Goal: Manage account settings

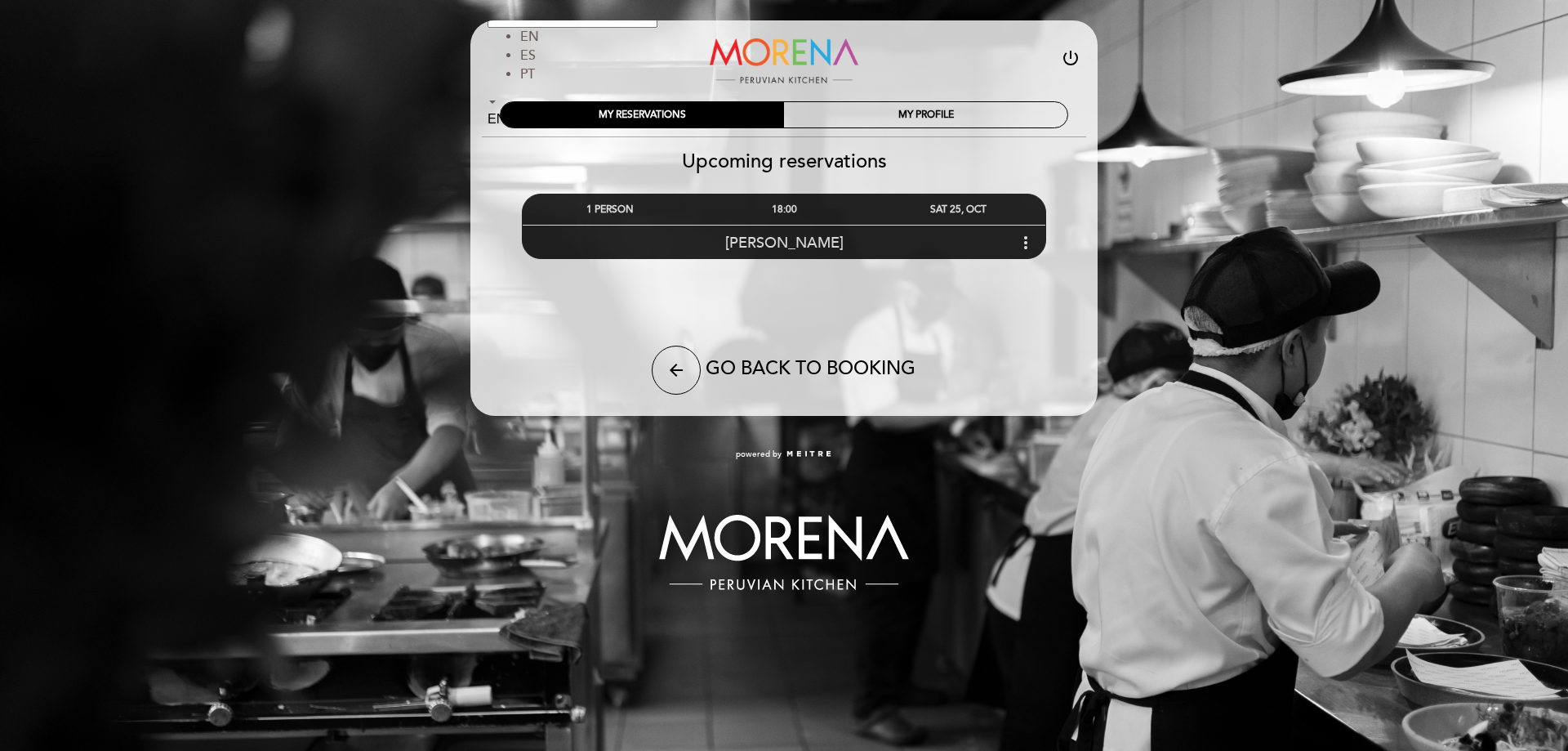
click at [758, 242] on span "[PERSON_NAME]" at bounding box center [784, 242] width 119 height 18
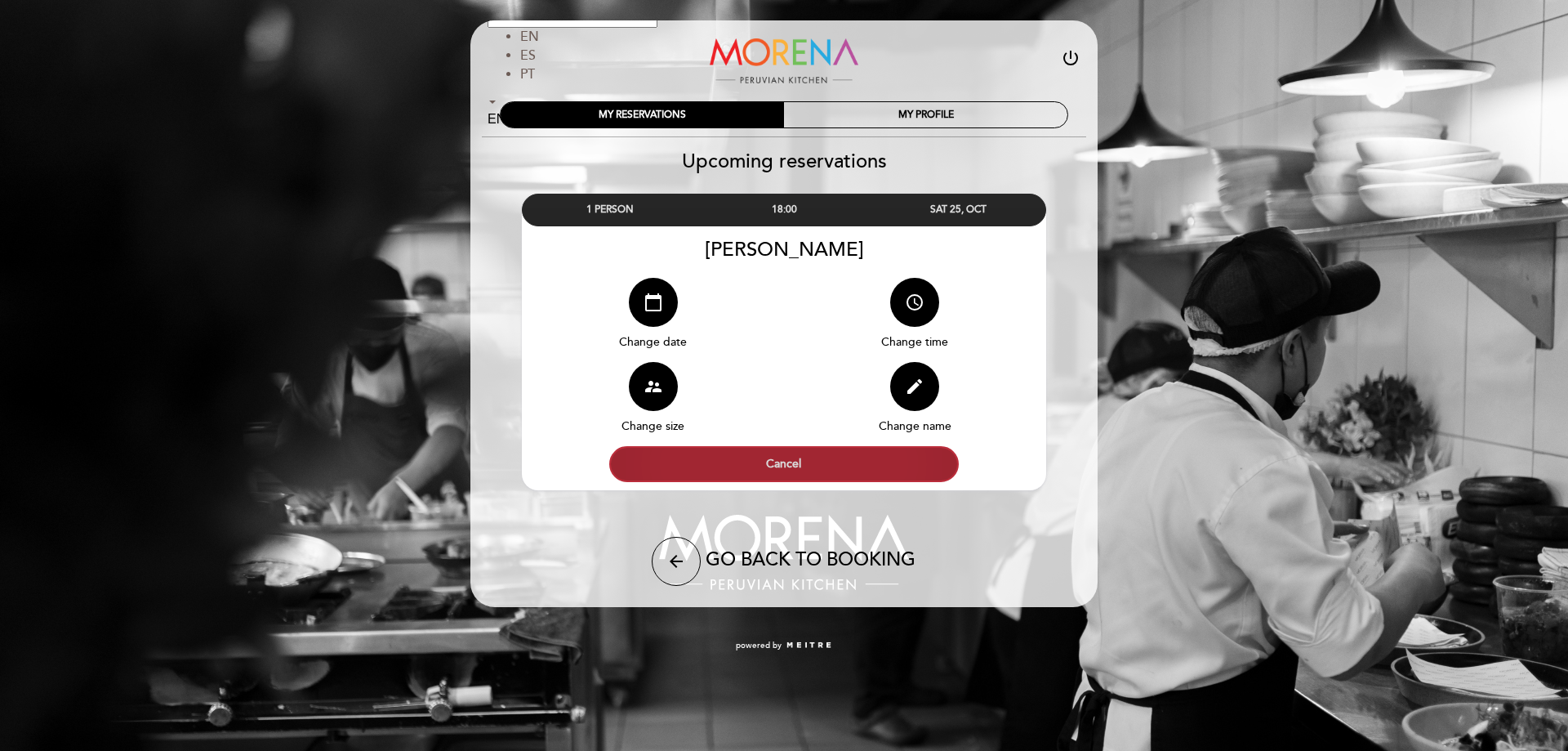
click at [823, 471] on button "Cancel" at bounding box center [784, 463] width 349 height 36
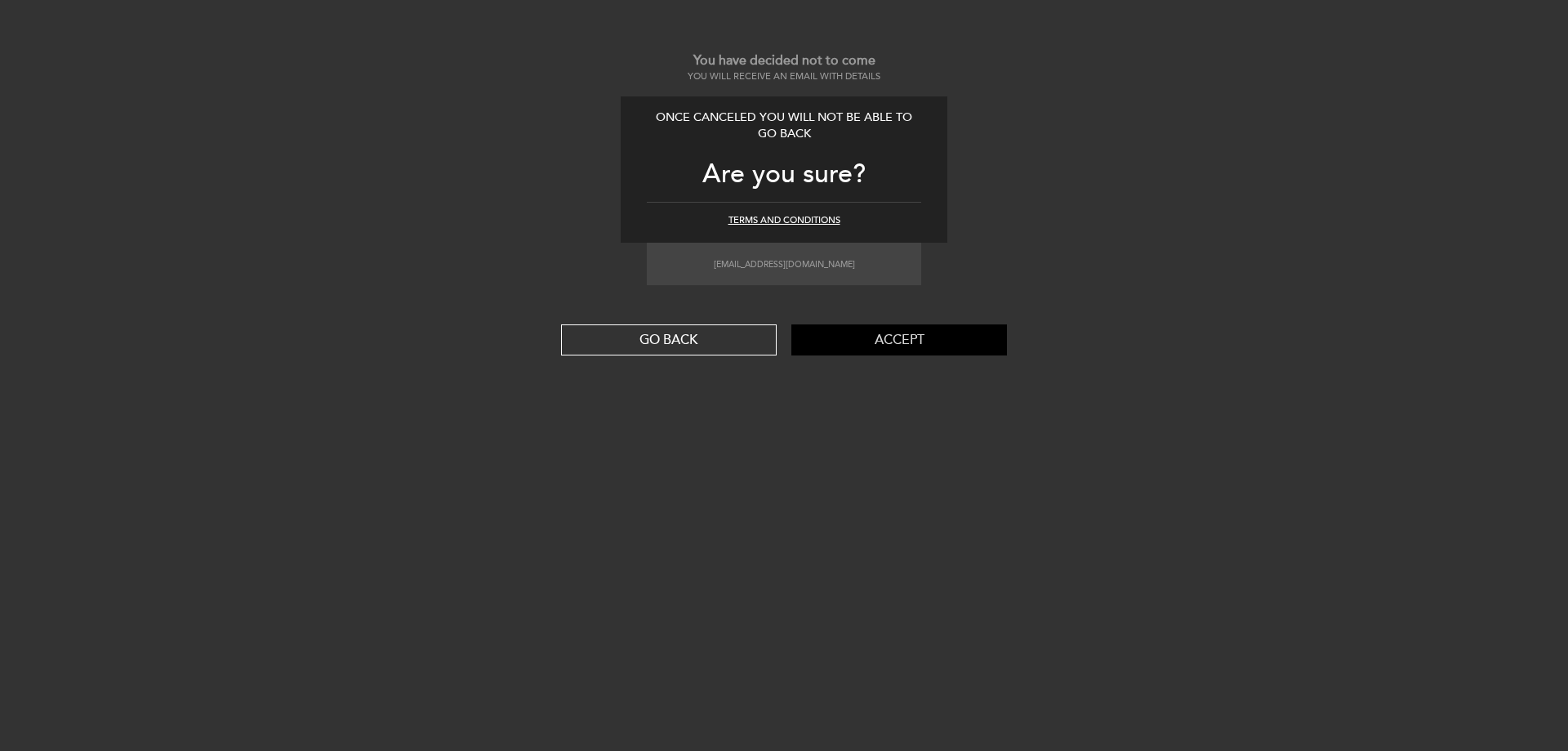
click at [875, 346] on button "Accept" at bounding box center [899, 340] width 216 height 31
